Goal: Register for event/course

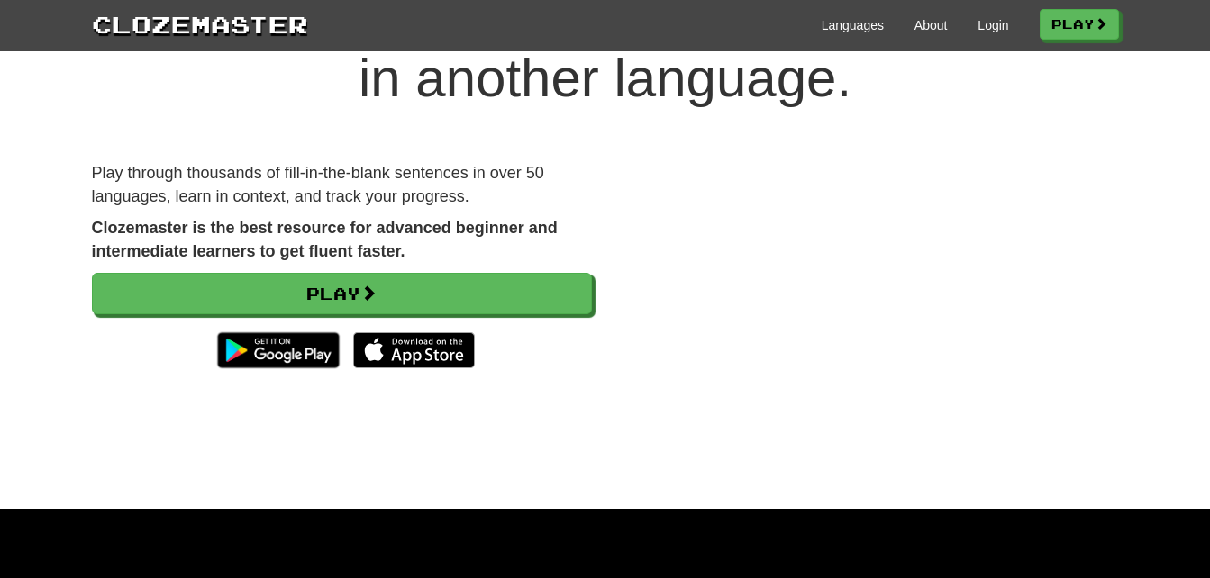
scroll to position [132, 0]
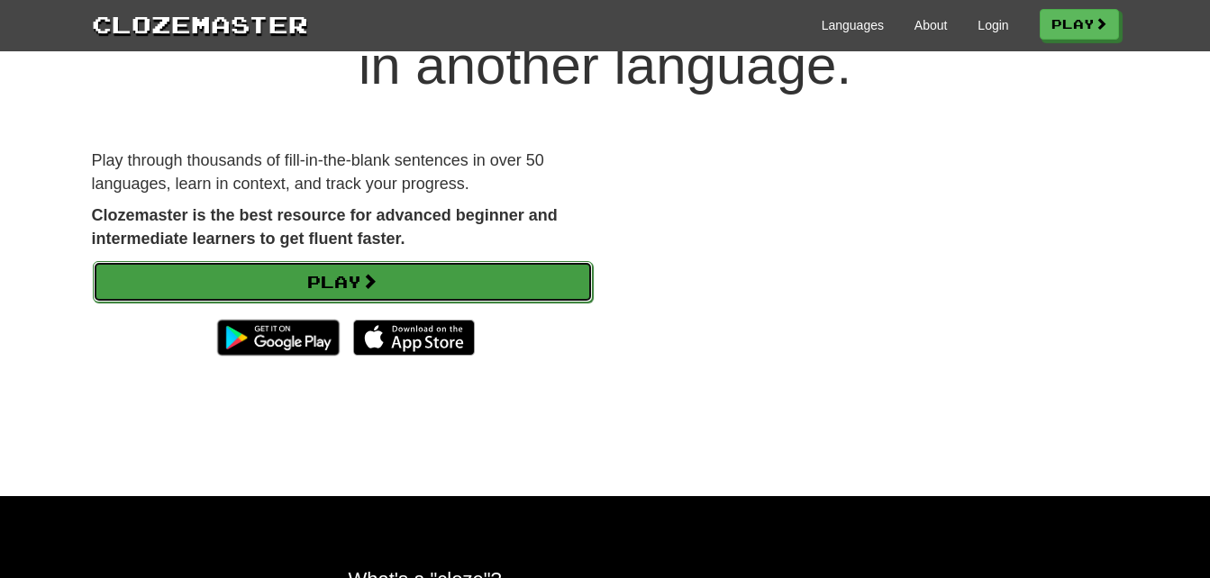
drag, startPoint x: 639, startPoint y: 323, endPoint x: 544, endPoint y: 271, distance: 107.7
click at [544, 271] on link "Play" at bounding box center [343, 281] width 500 height 41
click at [544, 279] on link "Play" at bounding box center [343, 281] width 500 height 41
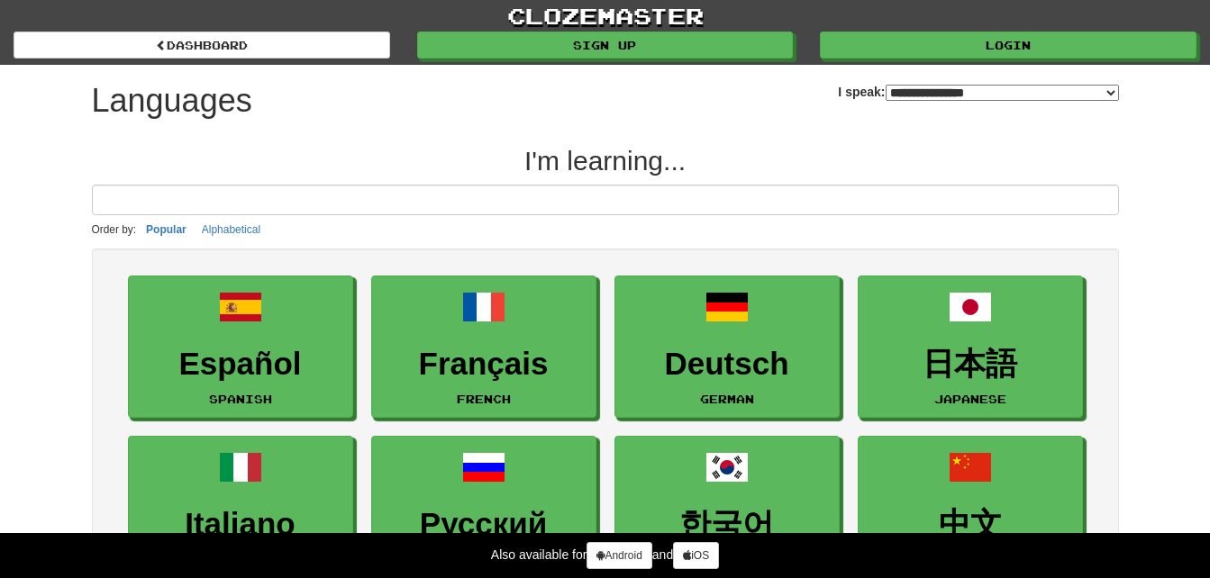
select select "*******"
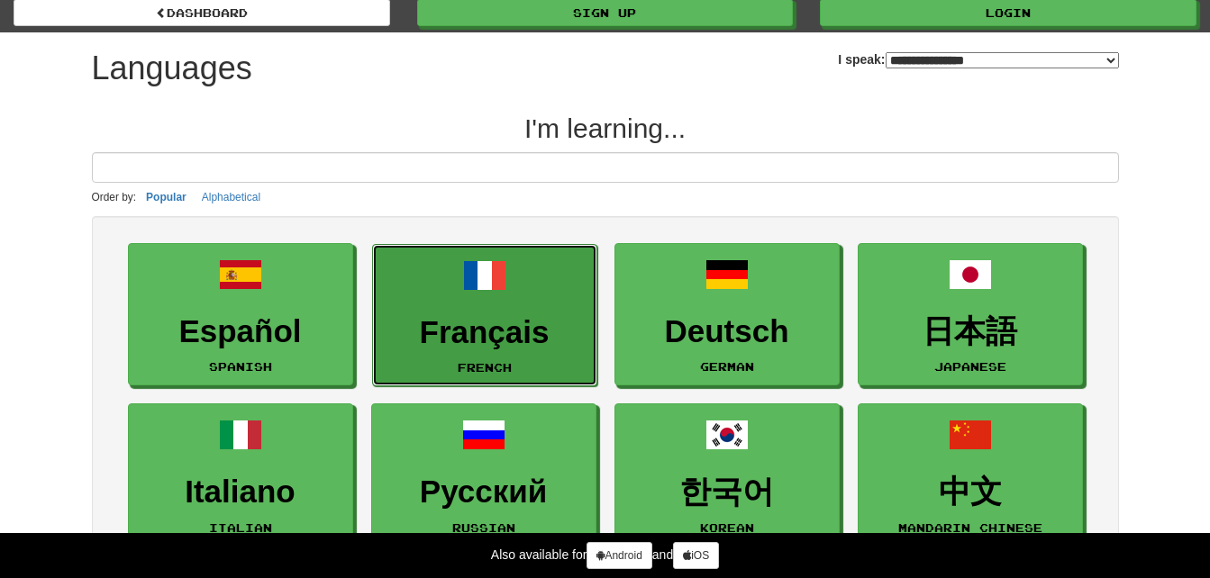
click at [426, 306] on link "Français French" at bounding box center [484, 315] width 225 height 143
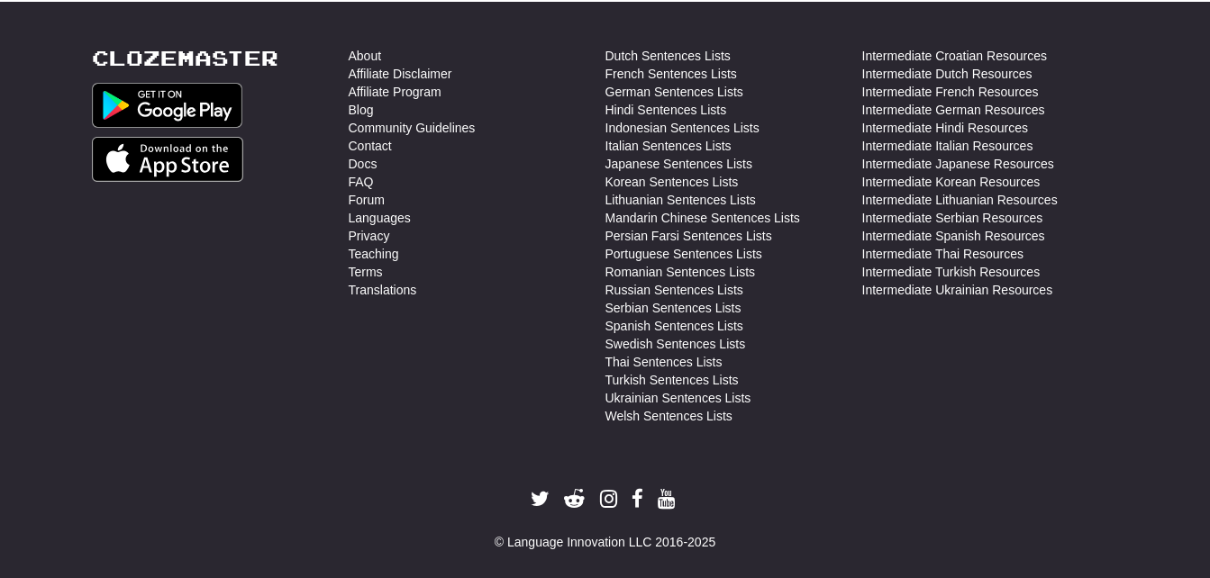
scroll to position [756, 0]
